Goal: Navigation & Orientation: Find specific page/section

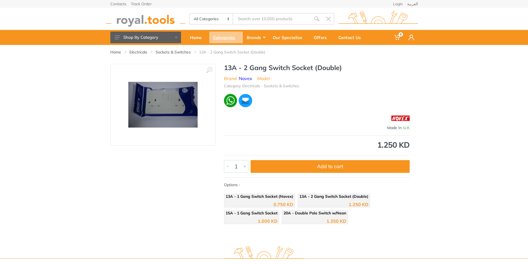
click at [228, 37] on div "Categories" at bounding box center [226, 38] width 34 height 12
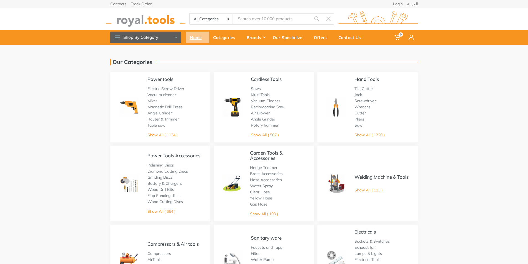
click at [188, 36] on div "Home" at bounding box center [197, 38] width 23 height 12
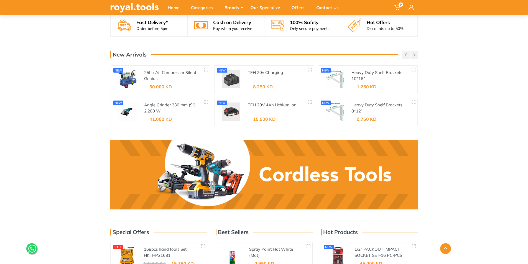
scroll to position [721, 0]
